Goal: Task Accomplishment & Management: Manage account settings

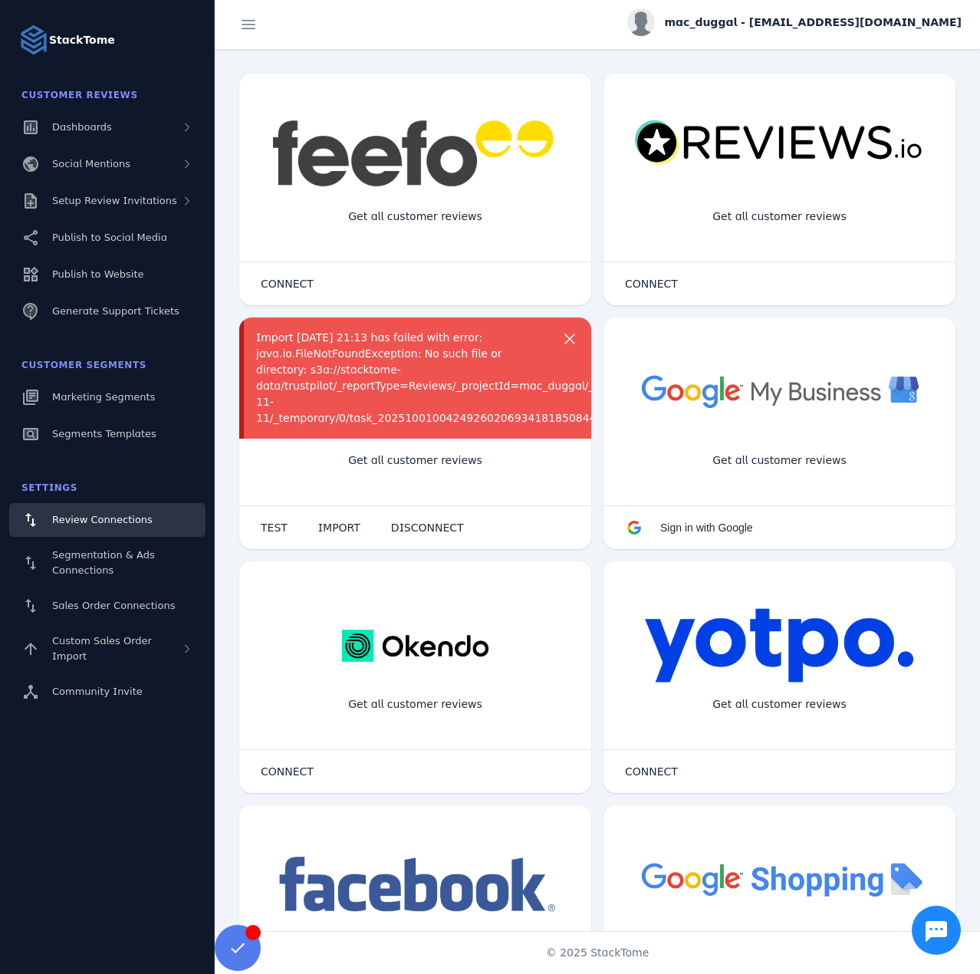
click at [294, 393] on div "Import [DATE] 21:13 has failed with error: java.io.FileNotFoundException: No su…" at bounding box center [401, 378] width 291 height 97
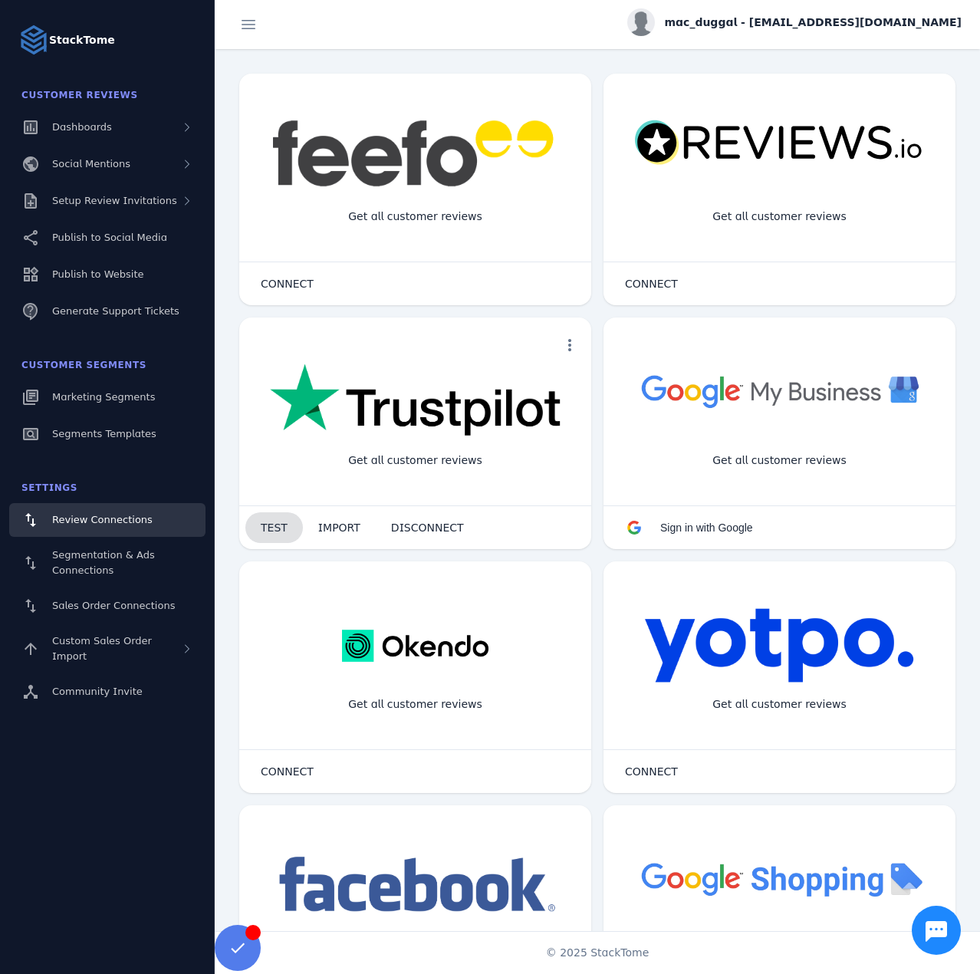
click at [272, 522] on span "TEST" at bounding box center [274, 527] width 27 height 11
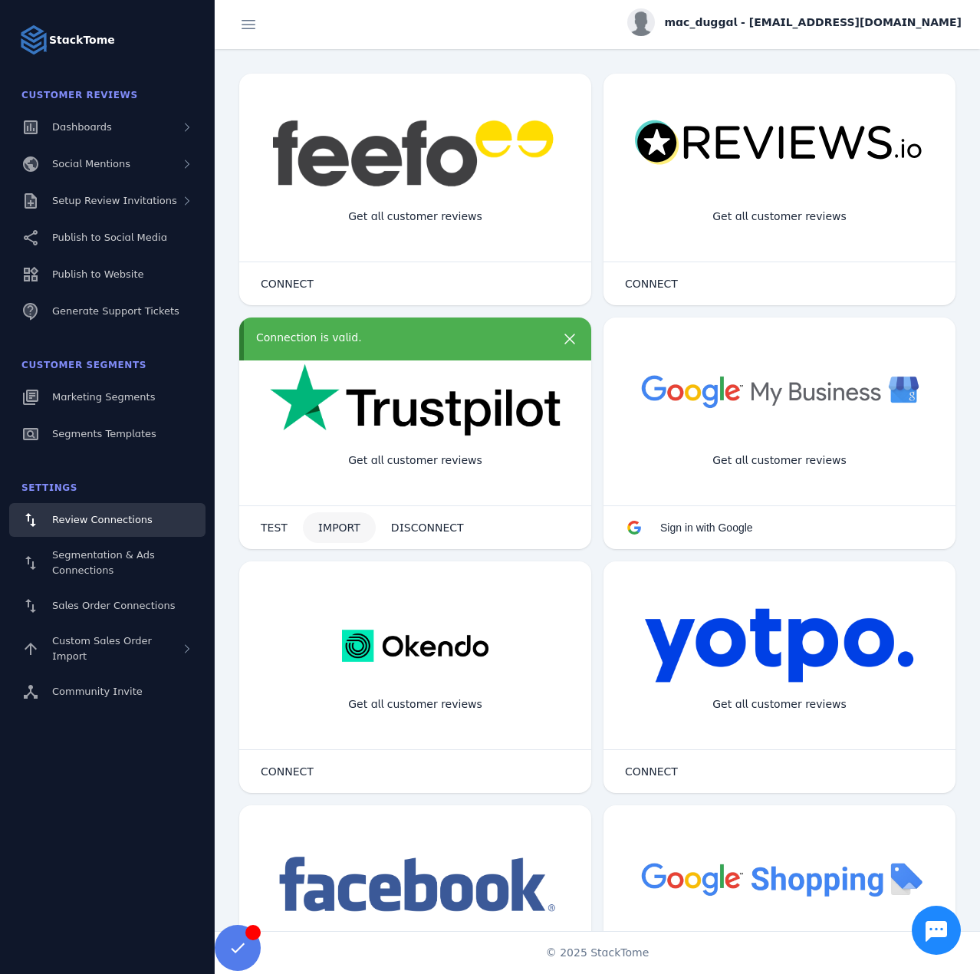
click at [330, 522] on span "IMPORT" at bounding box center [339, 527] width 42 height 11
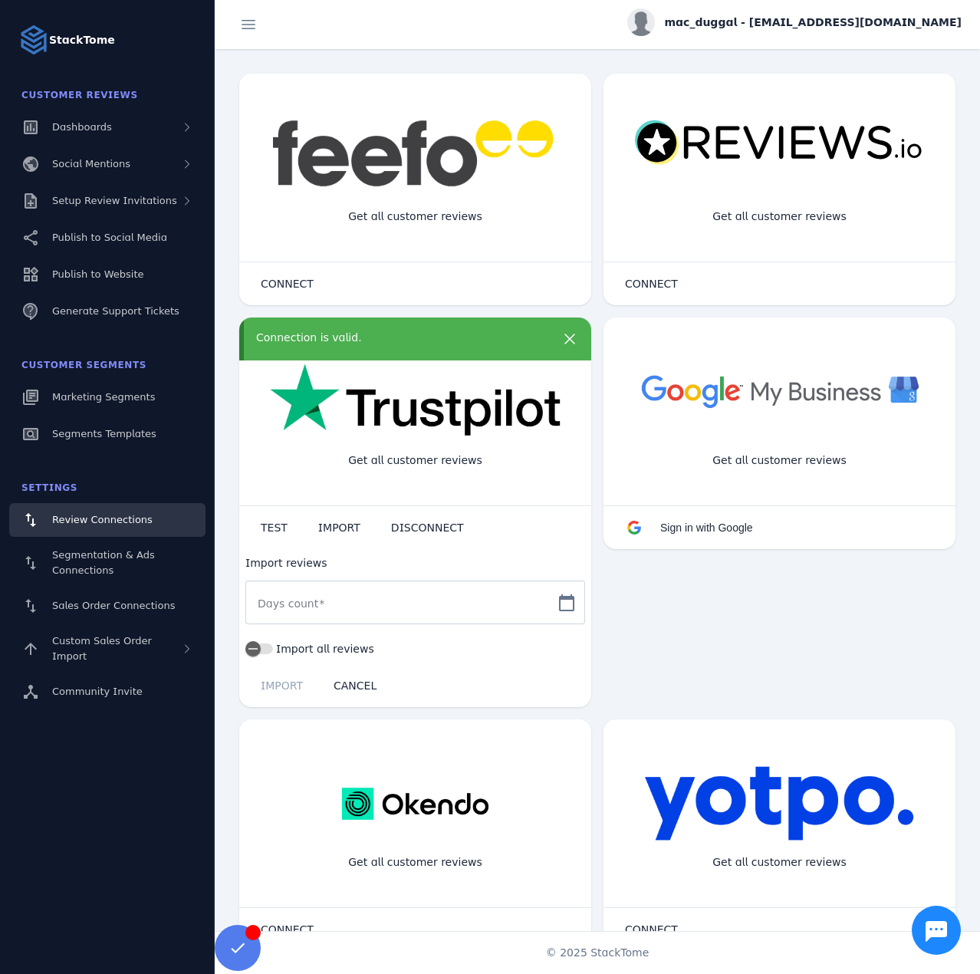
click at [308, 598] on mat-label "Days count" at bounding box center [288, 604] width 61 height 12
click at [308, 595] on input "Days count" at bounding box center [402, 603] width 288 height 18
type input "*"
click at [278, 689] on span "IMPORT" at bounding box center [282, 685] width 42 height 11
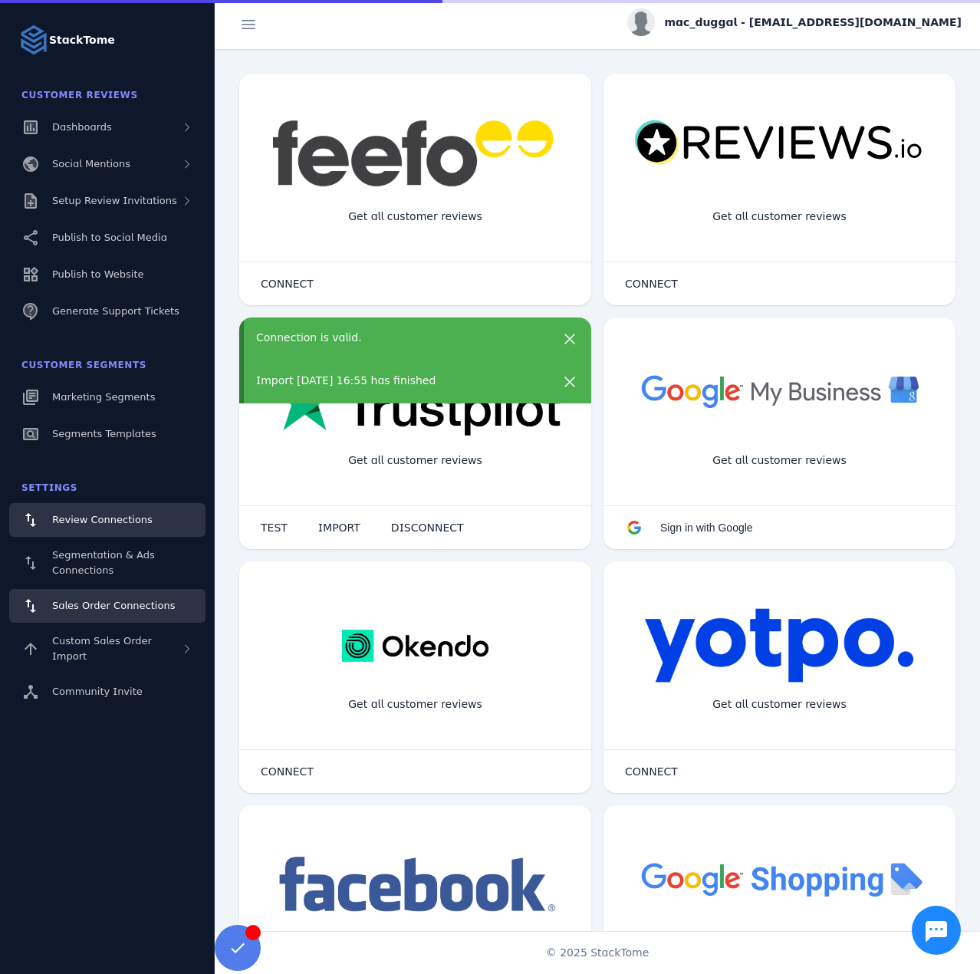
click at [92, 603] on span "Sales Order Connections" at bounding box center [113, 606] width 123 height 12
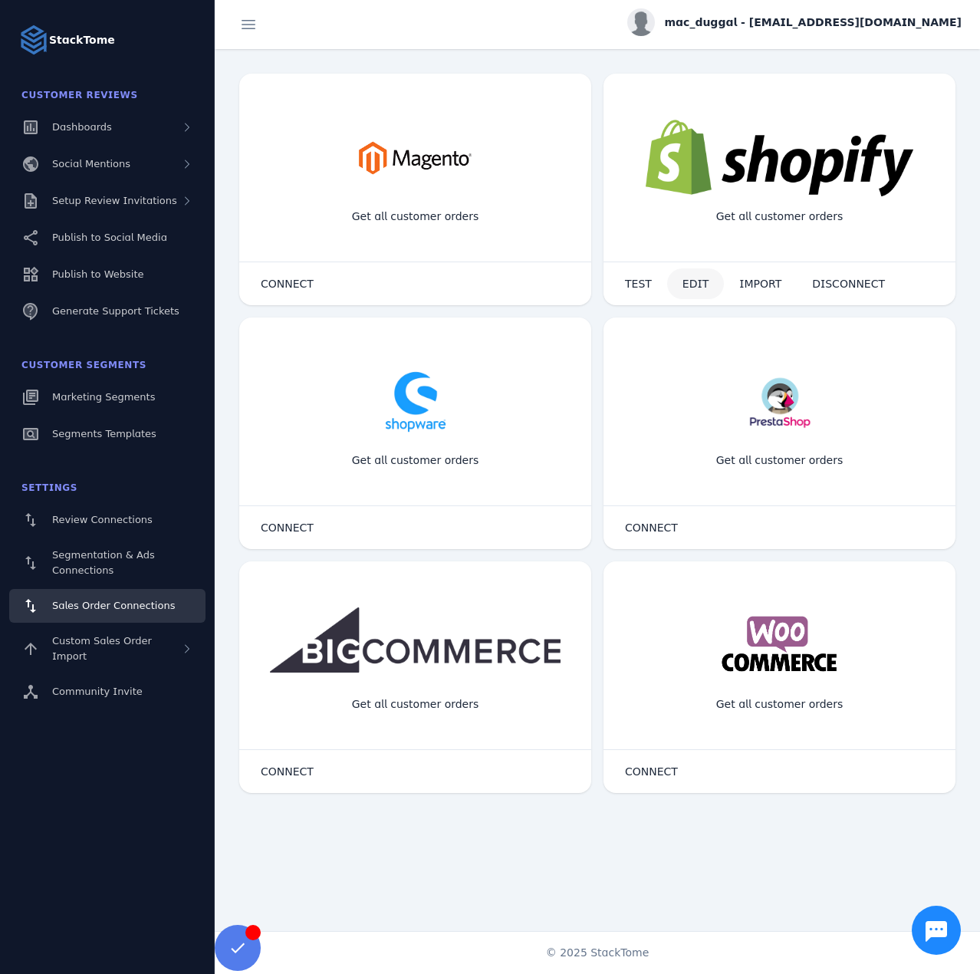
click at [716, 282] on span at bounding box center [695, 283] width 57 height 37
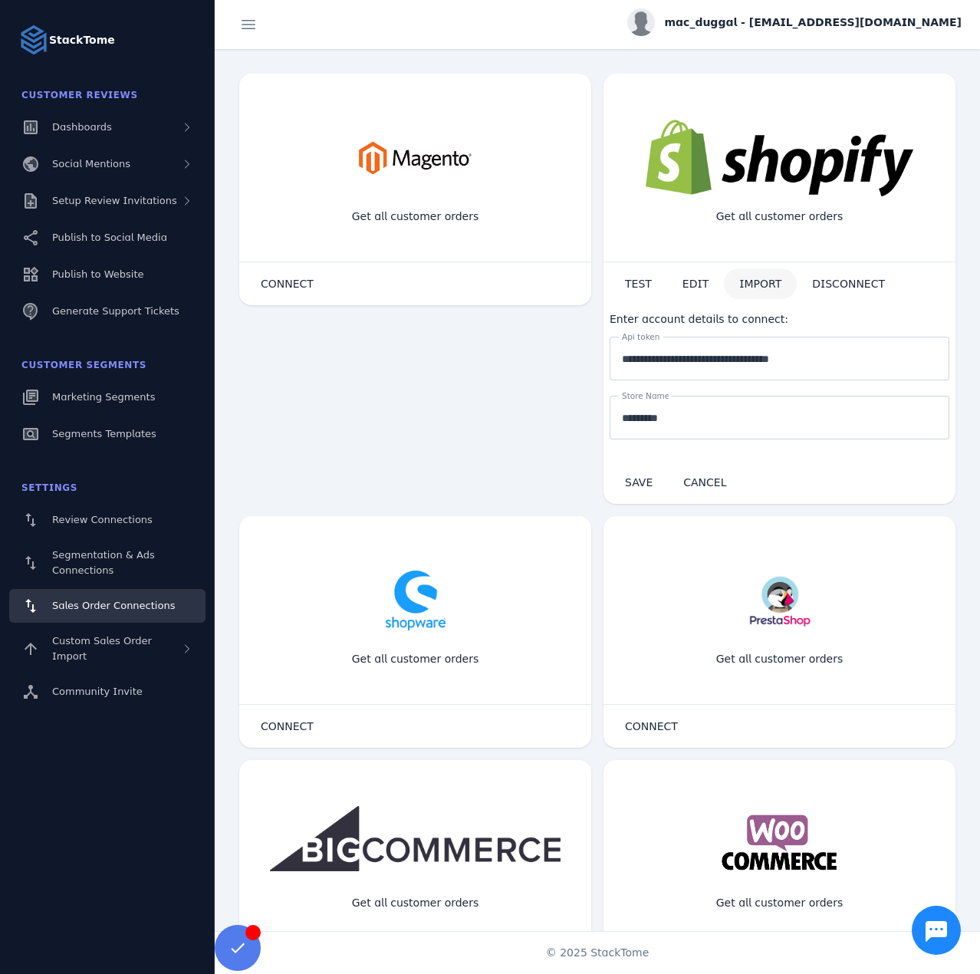
click at [740, 278] on span "IMPORT" at bounding box center [761, 283] width 42 height 11
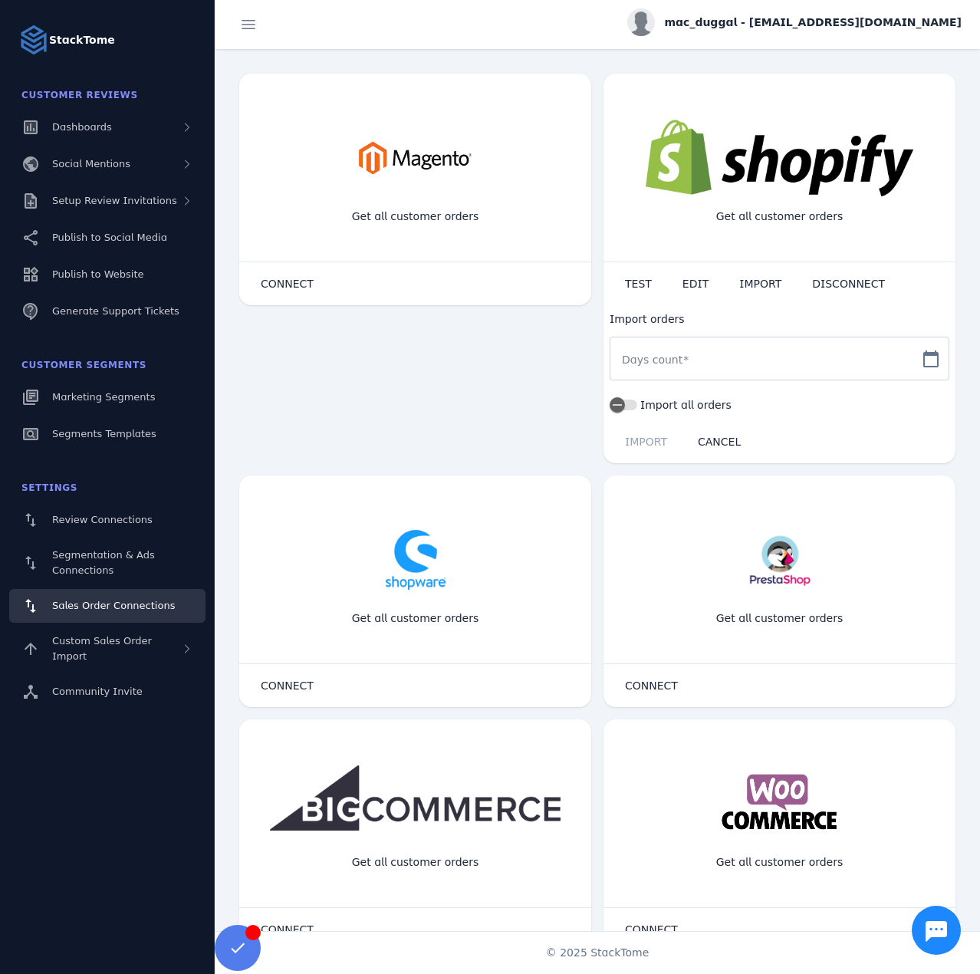
click at [657, 364] on mat-label "Days count" at bounding box center [652, 360] width 61 height 12
click at [657, 364] on input "Days count" at bounding box center [766, 359] width 288 height 18
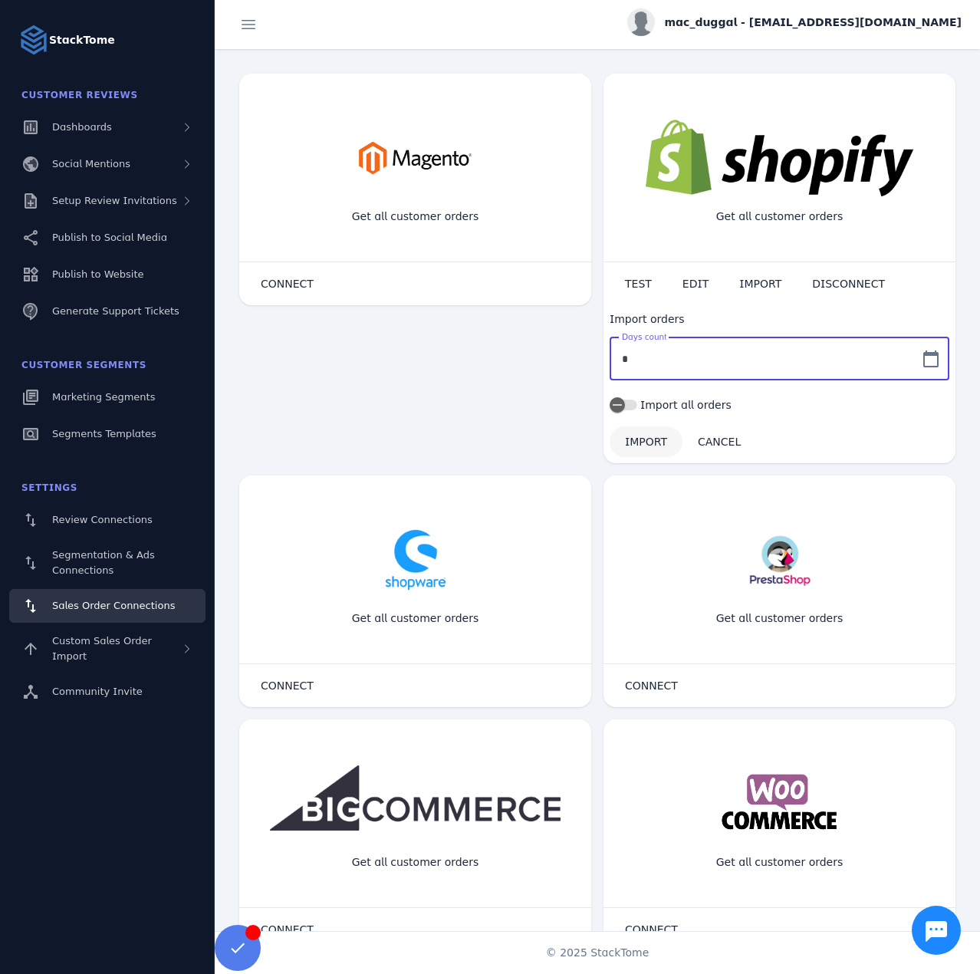
type input "*"
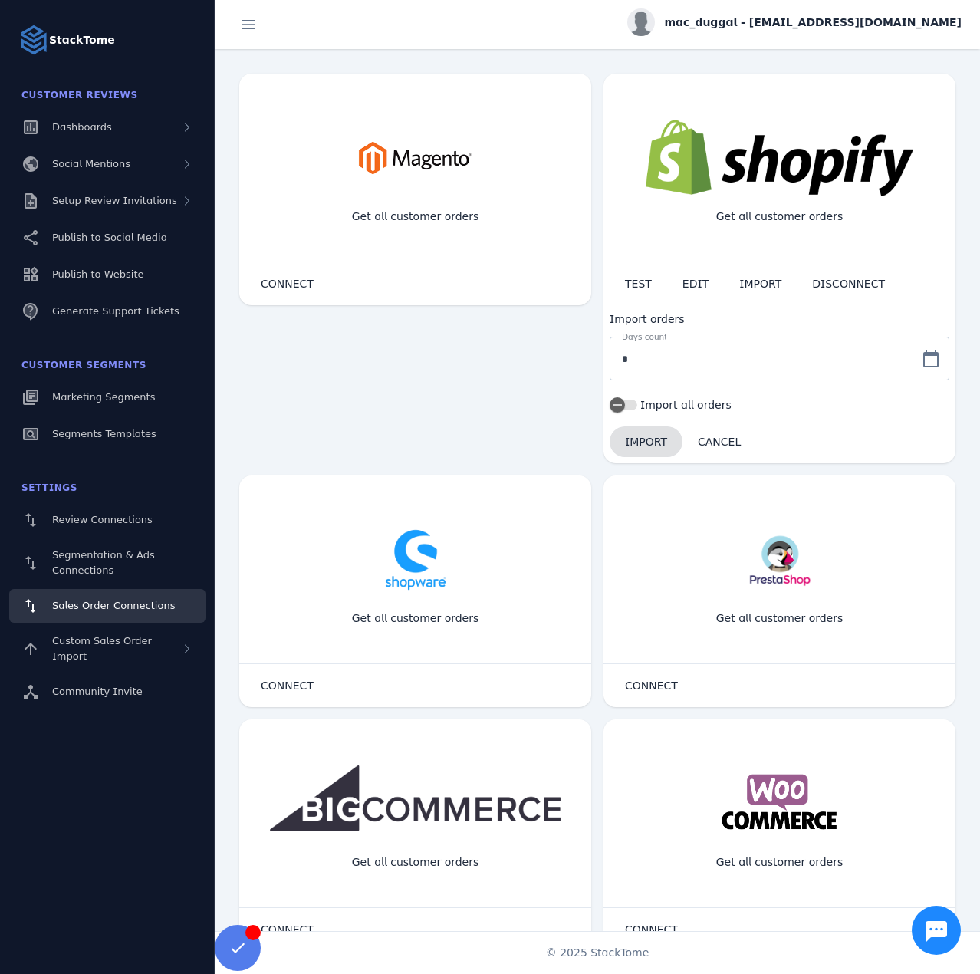
click at [641, 439] on span "IMPORT" at bounding box center [646, 442] width 42 height 11
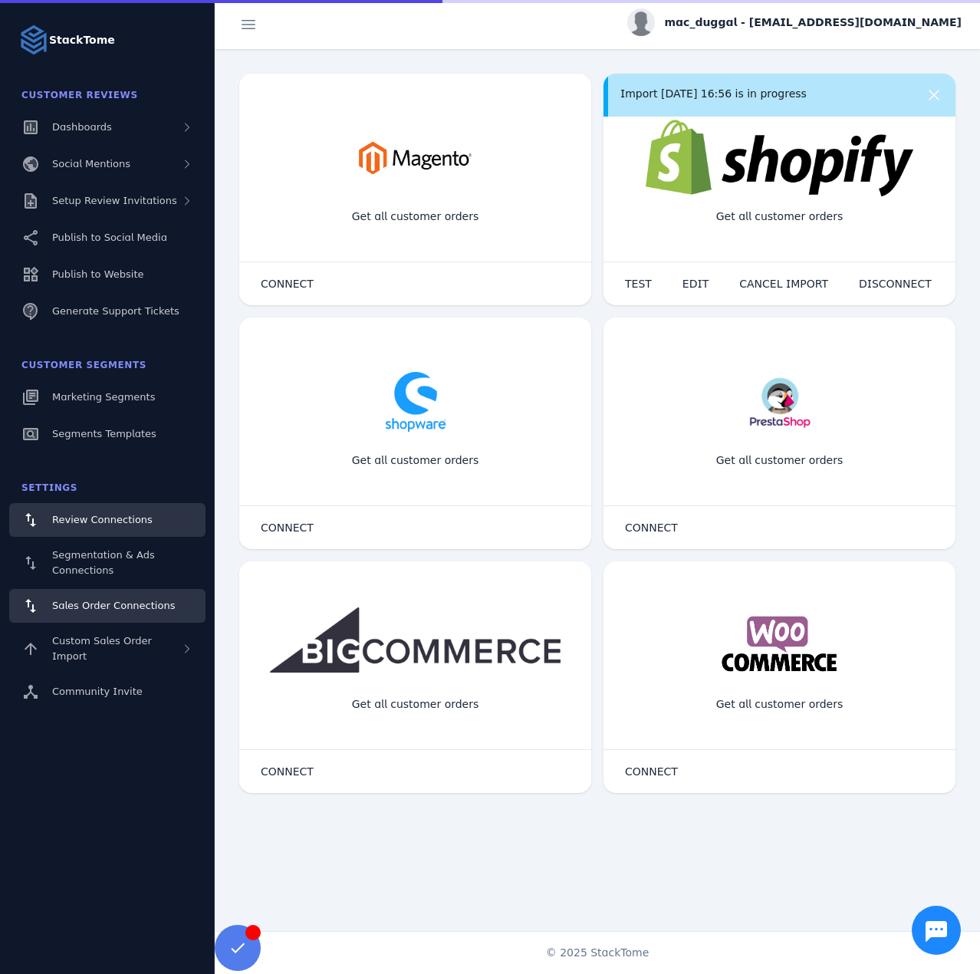
click at [94, 519] on span "Review Connections" at bounding box center [102, 520] width 100 height 12
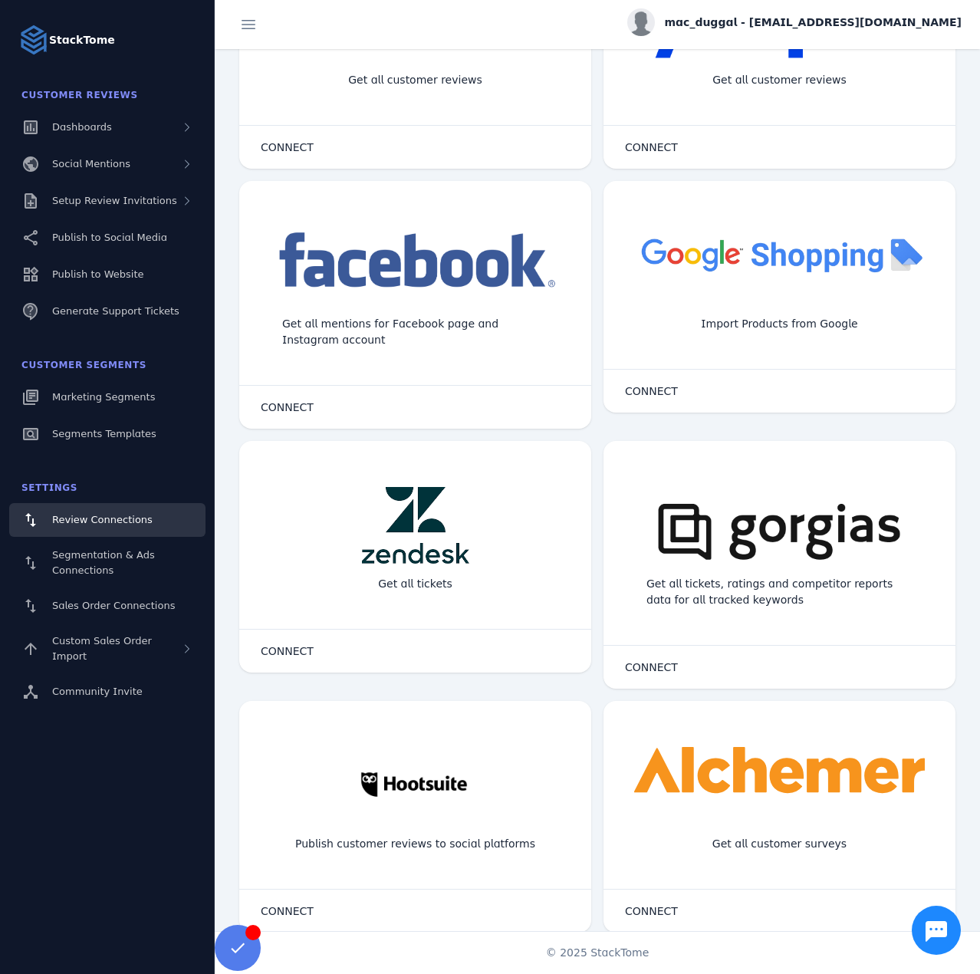
scroll to position [537, 0]
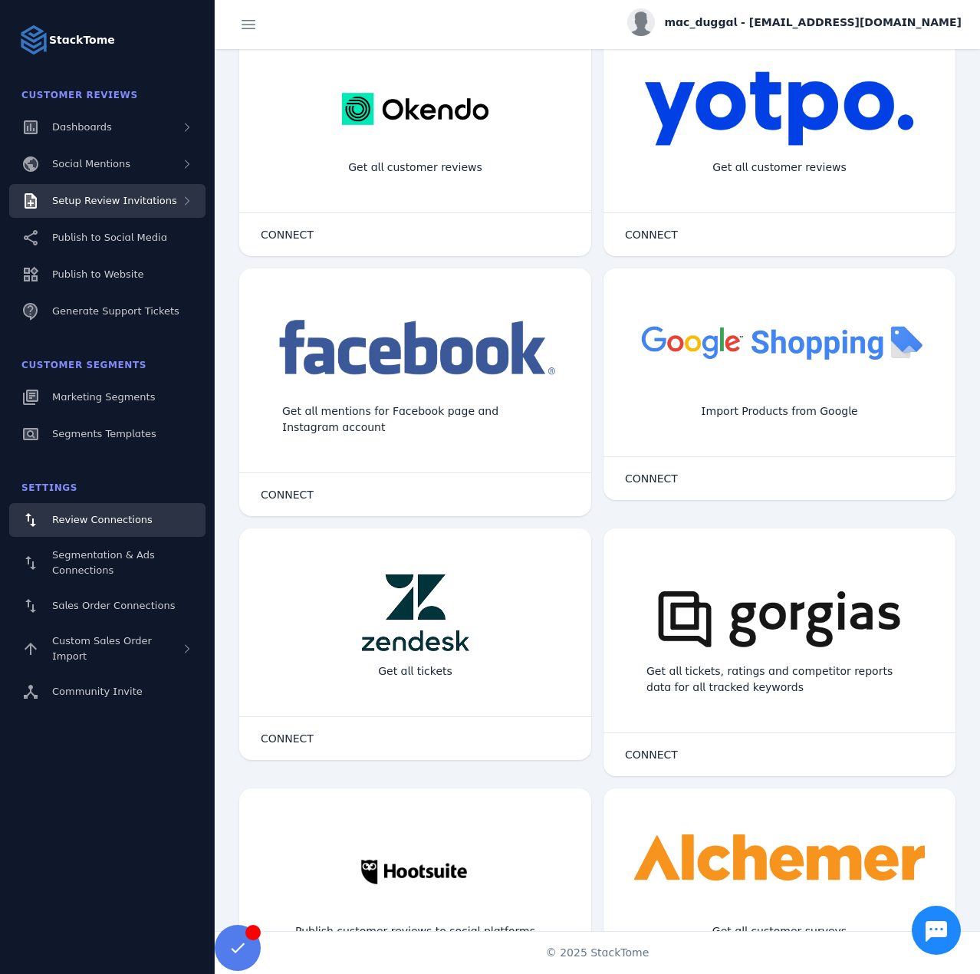
click at [109, 184] on div "Setup Review Invitations" at bounding box center [107, 201] width 196 height 34
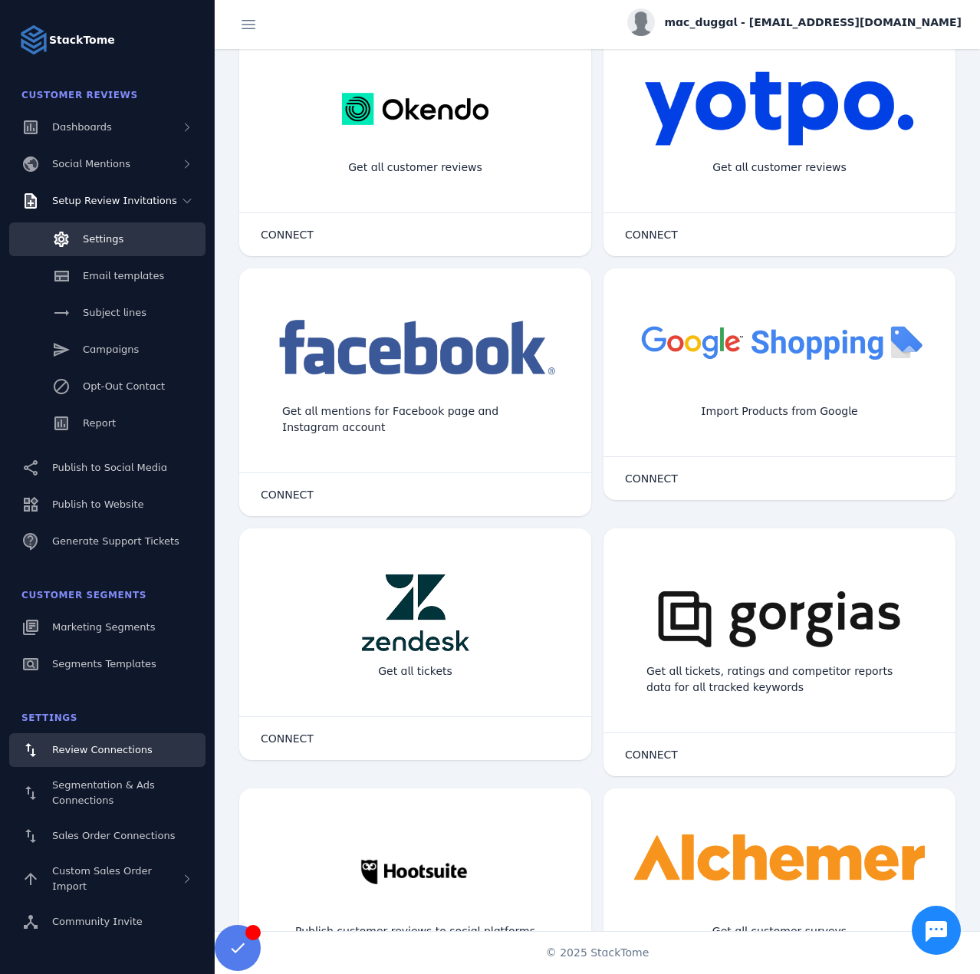
click at [84, 252] on link "Settings" at bounding box center [107, 239] width 196 height 34
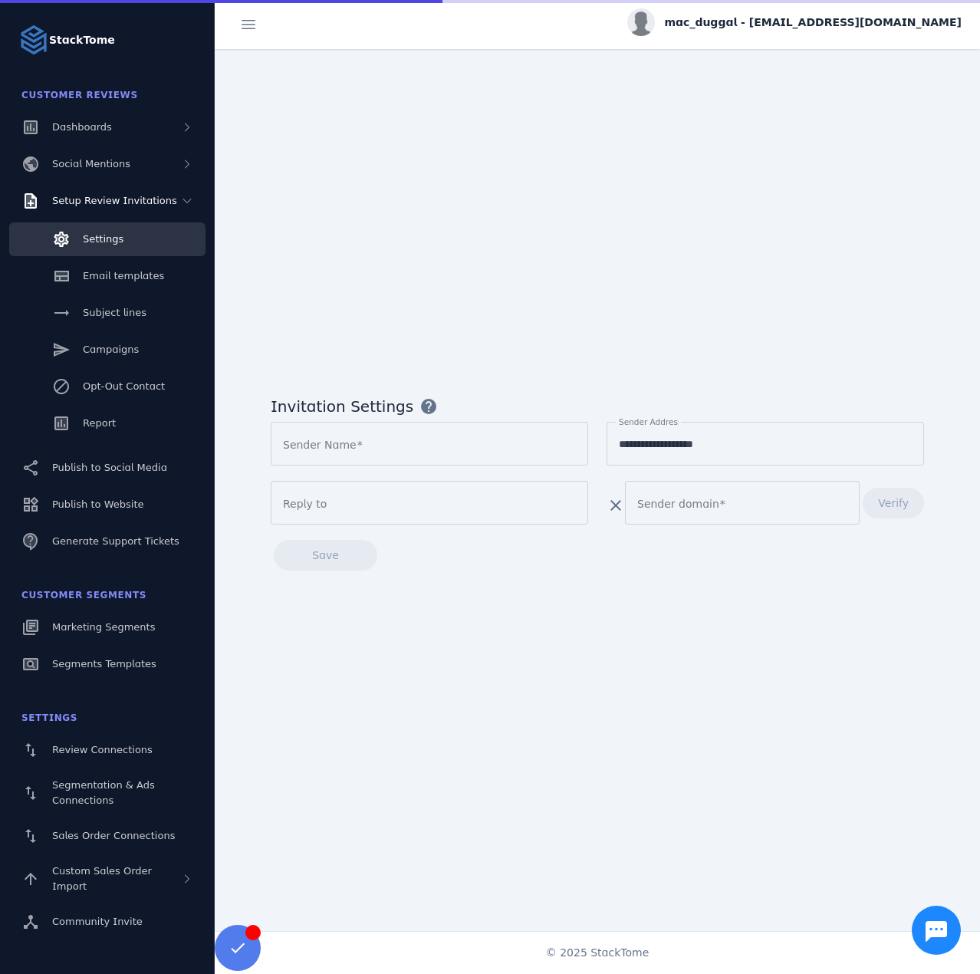
type input "**********"
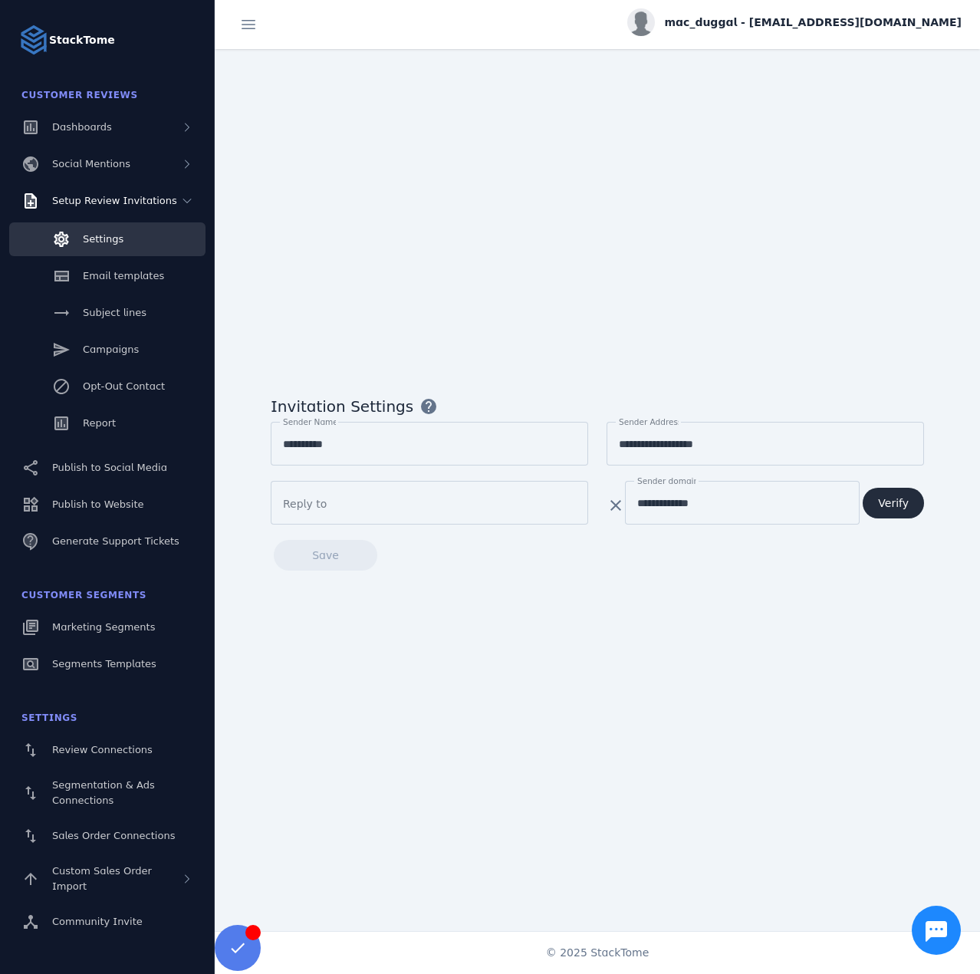
click at [898, 506] on span "Verify" at bounding box center [893, 503] width 31 height 11
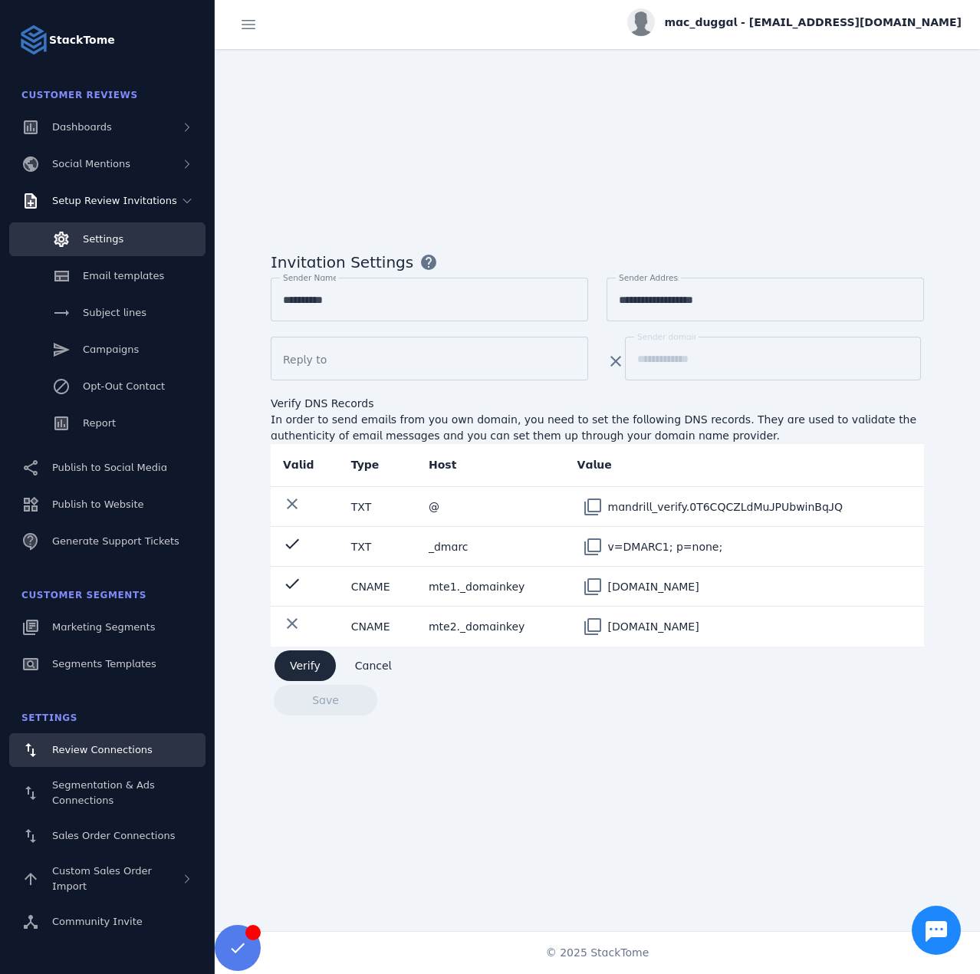
click at [110, 746] on span "Review Connections" at bounding box center [102, 750] width 100 height 12
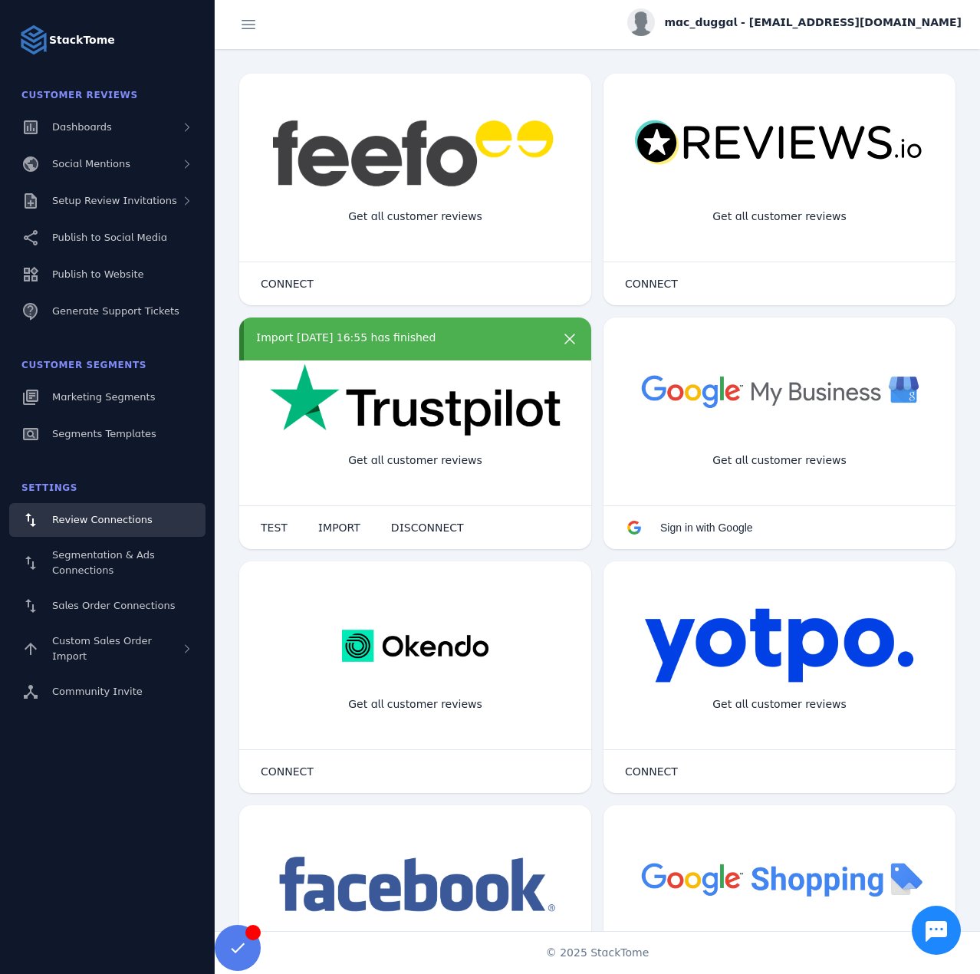
click at [793, 25] on span "mac_duggal - [EMAIL_ADDRESS][DOMAIN_NAME]" at bounding box center [813, 23] width 298 height 16
click at [876, 145] on icon at bounding box center [874, 148] width 13 height 14
